Goal: Find specific page/section

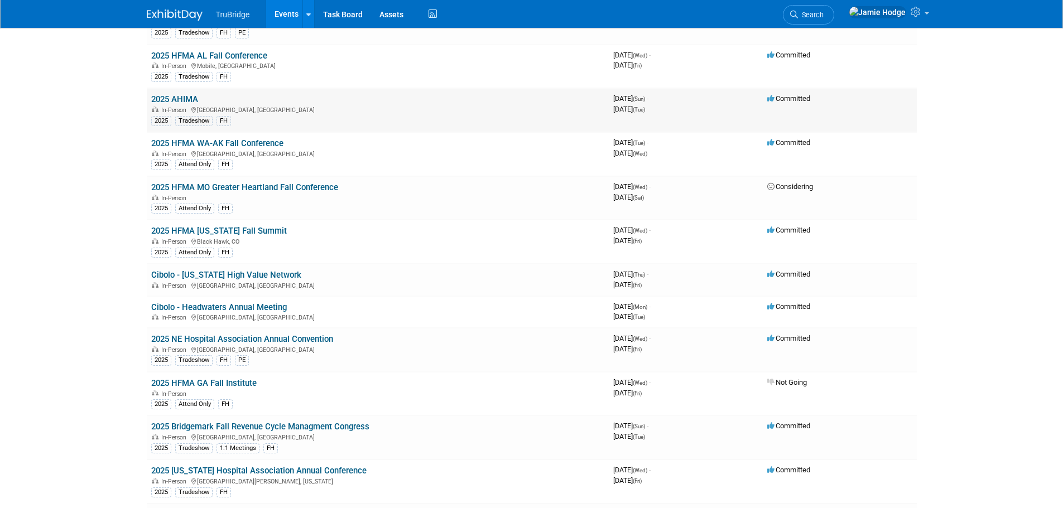
click at [189, 97] on link "2025 AHIMA" at bounding box center [174, 99] width 47 height 10
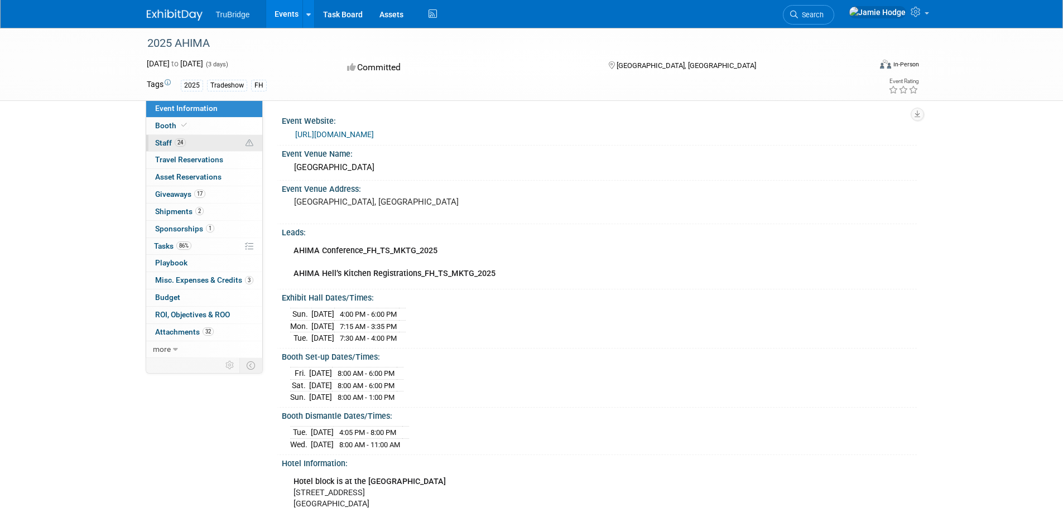
click at [170, 142] on span "Staff 24" at bounding box center [170, 142] width 31 height 9
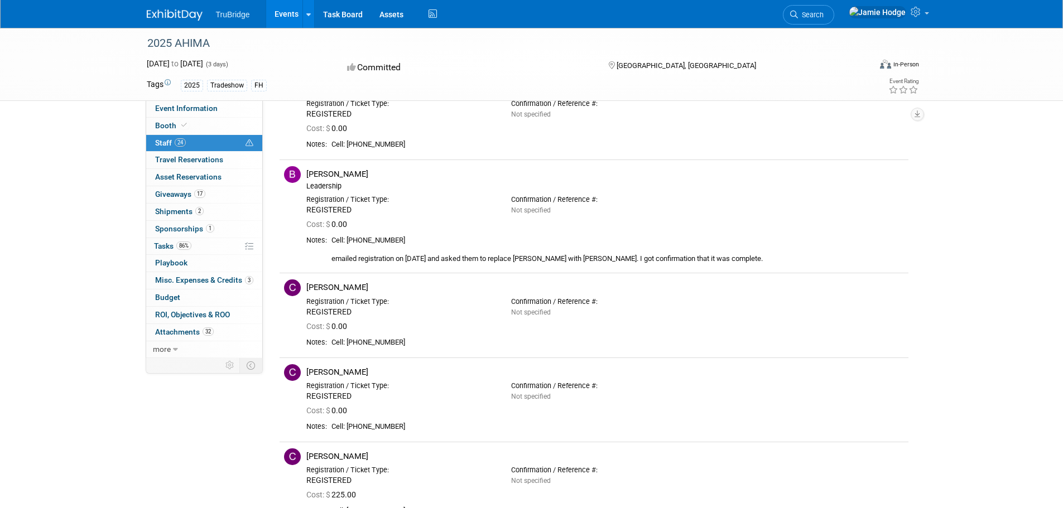
scroll to position [465, 0]
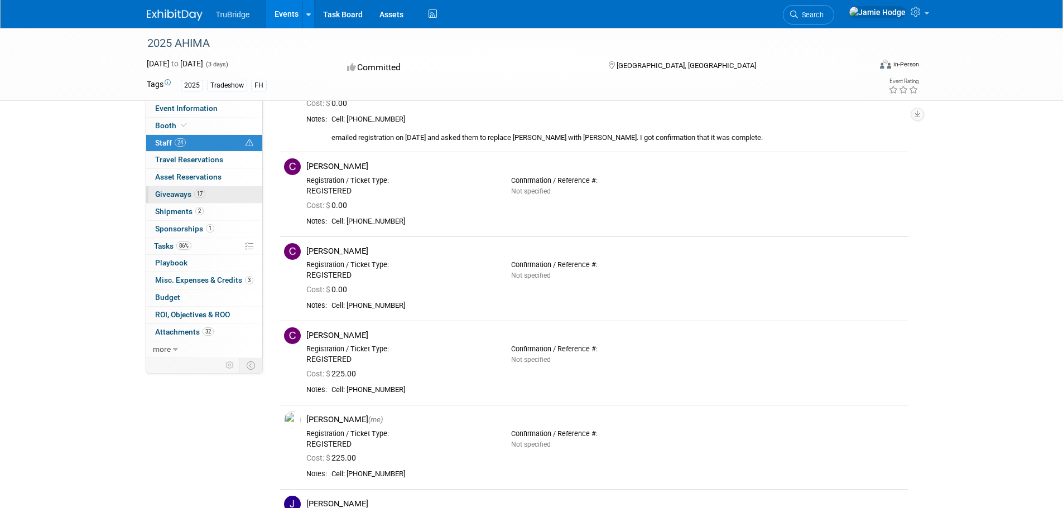
click at [171, 195] on span "Giveaways 17" at bounding box center [180, 194] width 50 height 9
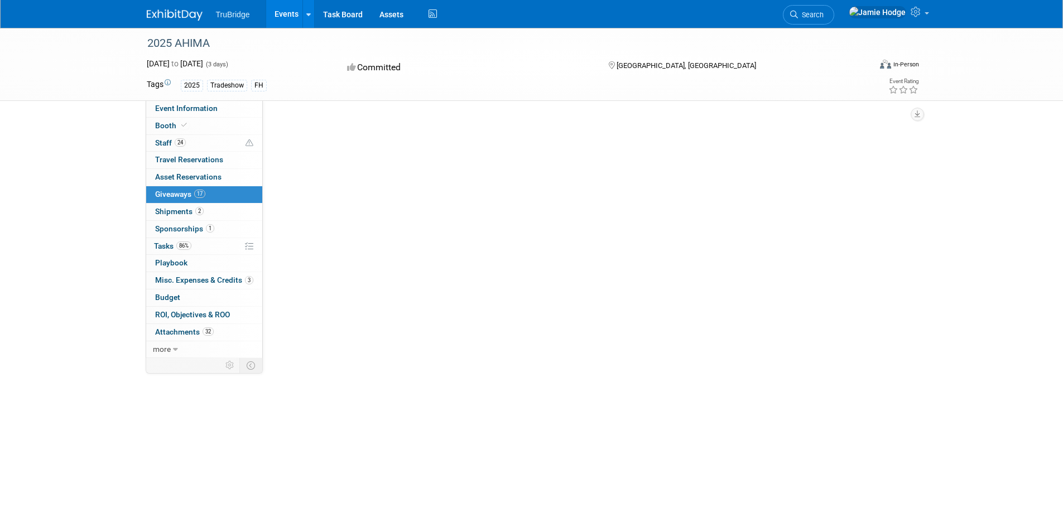
scroll to position [0, 0]
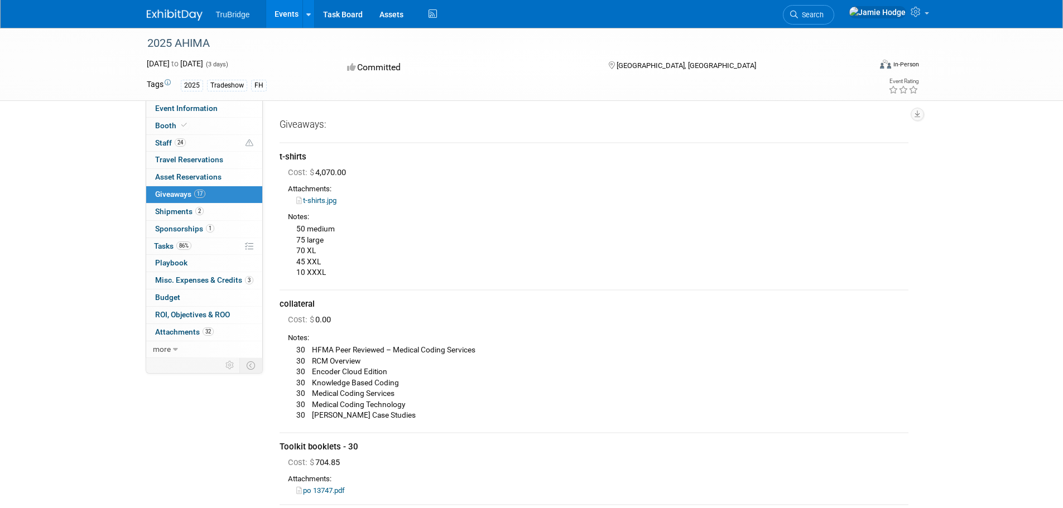
click at [326, 200] on link "t-shirts.jpg" at bounding box center [316, 200] width 40 height 8
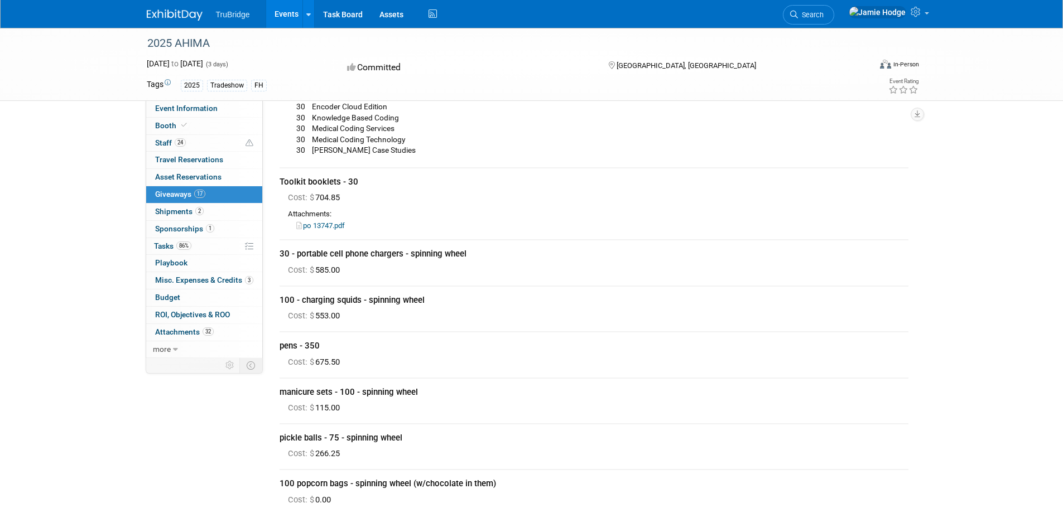
scroll to position [279, 0]
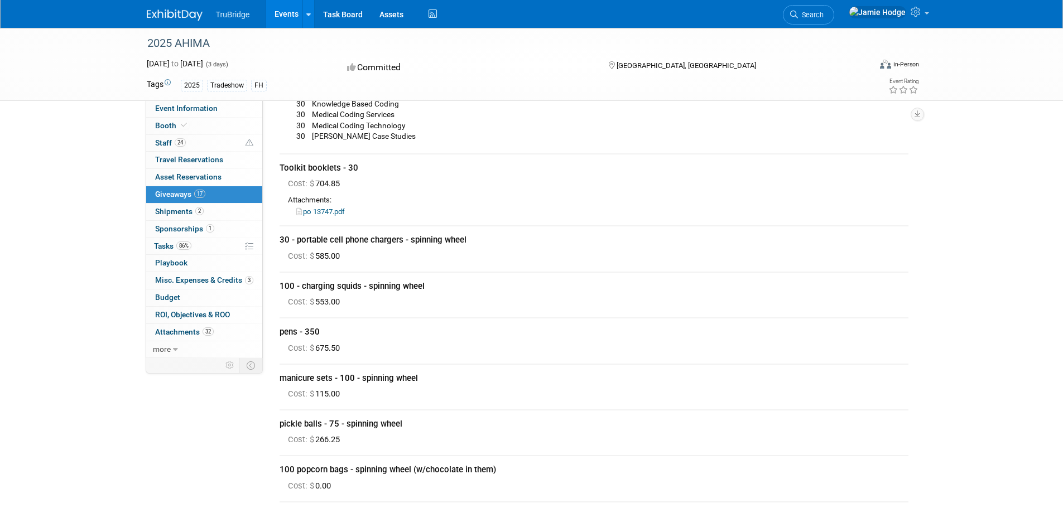
click at [324, 215] on link "po 13747.pdf" at bounding box center [320, 211] width 49 height 8
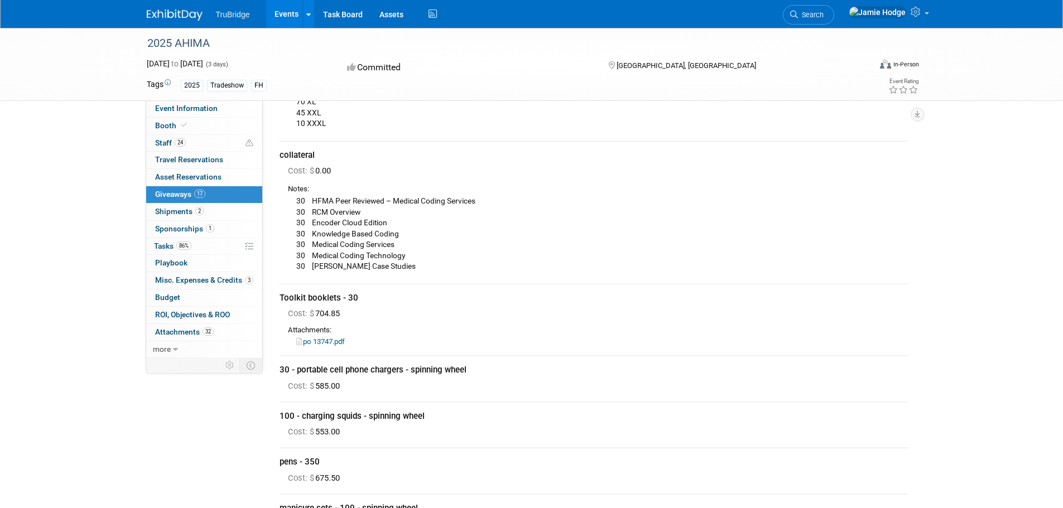
scroll to position [0, 0]
